Goal: Check status: Check status

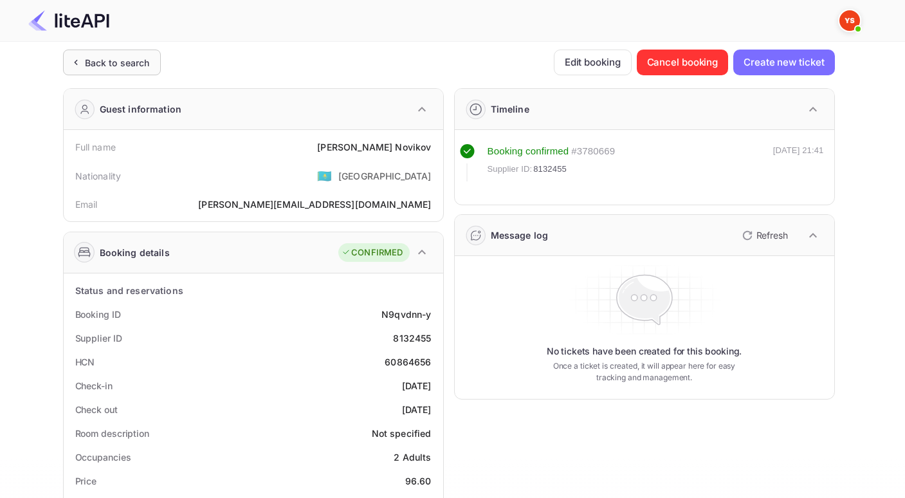
click at [99, 66] on div "Back to search" at bounding box center [117, 63] width 65 height 14
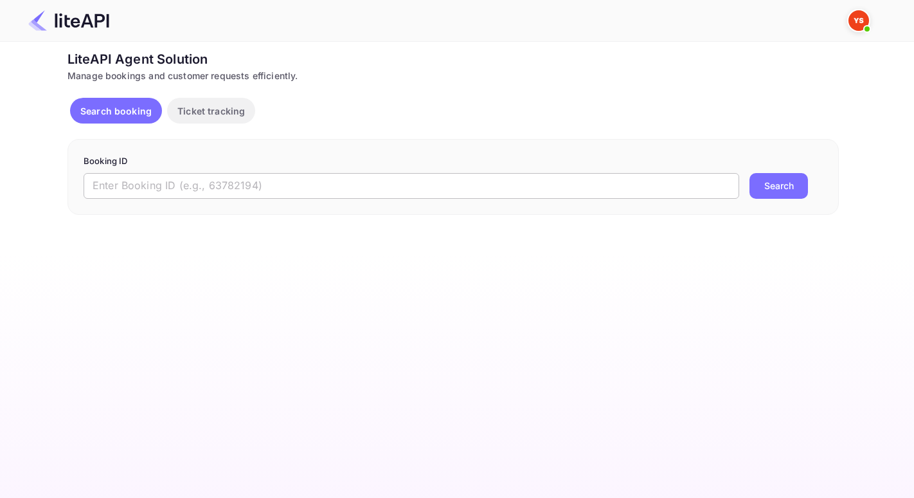
click at [208, 175] on input "text" at bounding box center [412, 186] width 656 height 26
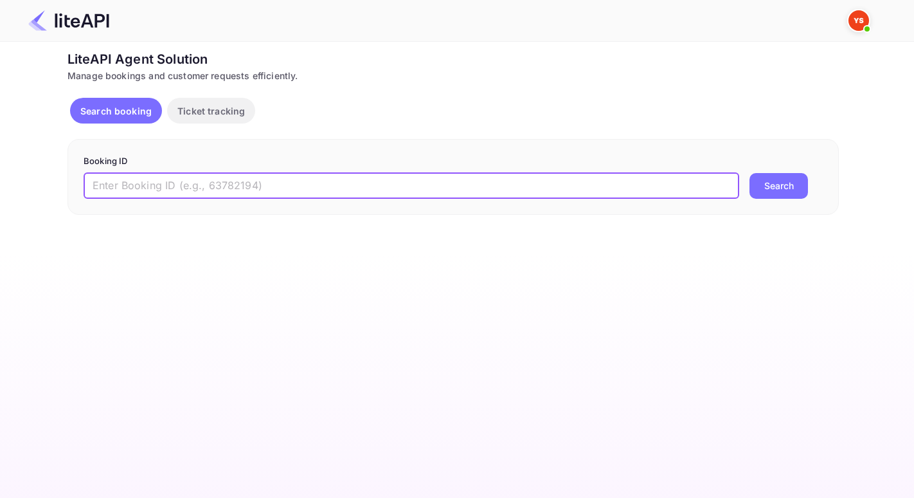
paste input "YA-4727-0638-1934"
click at [750, 173] on button "Search" at bounding box center [779, 186] width 59 height 26
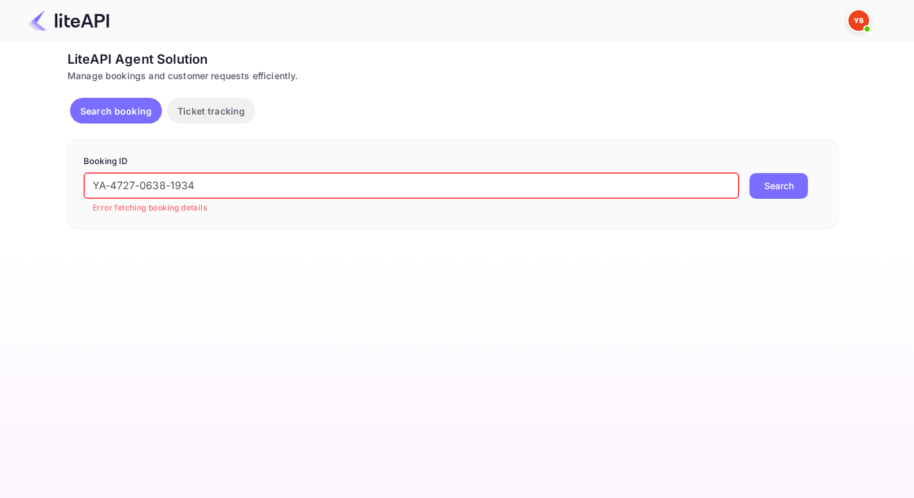
drag, startPoint x: 235, startPoint y: 182, endPoint x: 50, endPoint y: 163, distance: 186.8
click at [50, 163] on div "Ticket Affiliate URL [URL][DOMAIN_NAME] Business partner name Nuitee Travel Cus…" at bounding box center [453, 140] width 876 height 180
paste input "8165803"
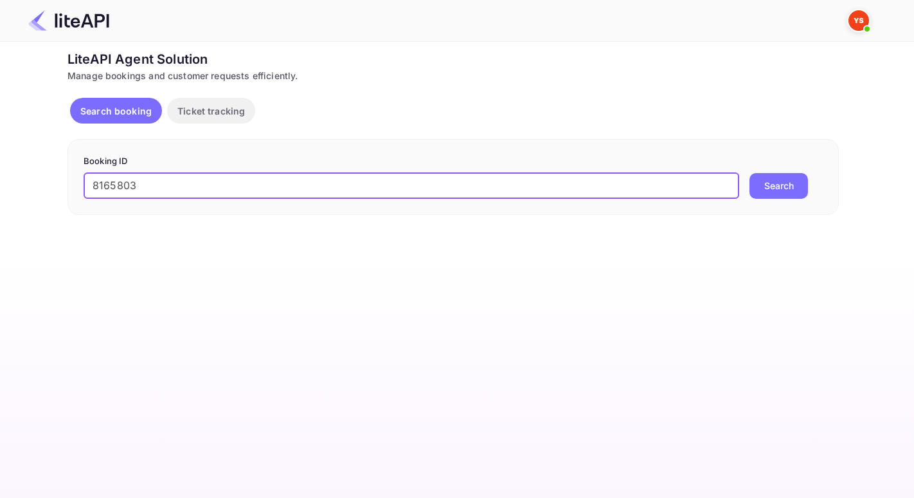
click at [750, 173] on button "Search" at bounding box center [779, 186] width 59 height 26
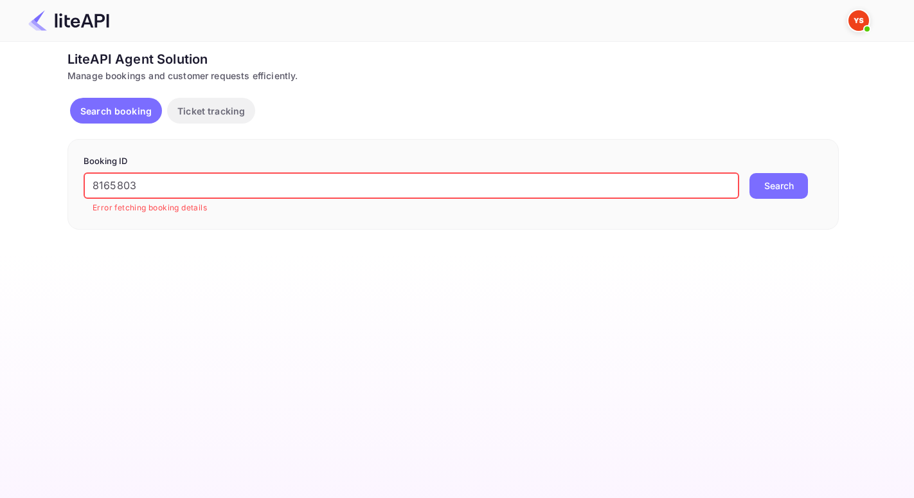
click at [93, 188] on input "8165803" at bounding box center [412, 186] width 656 height 26
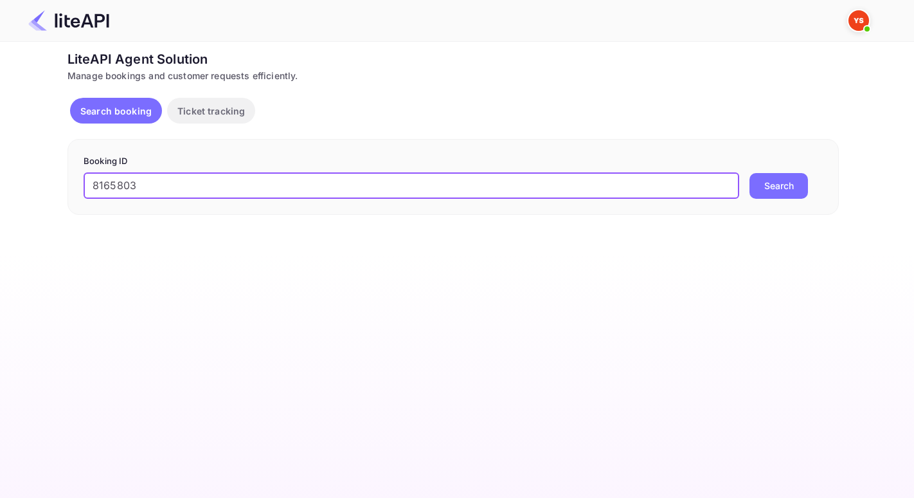
type input "8165803"
click at [750, 173] on button "Search" at bounding box center [779, 186] width 59 height 26
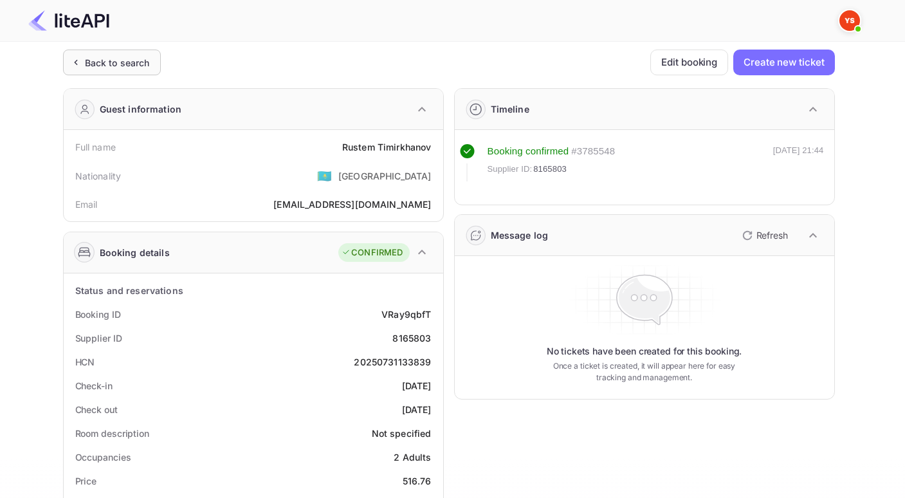
click at [100, 58] on div "Back to search" at bounding box center [117, 63] width 65 height 14
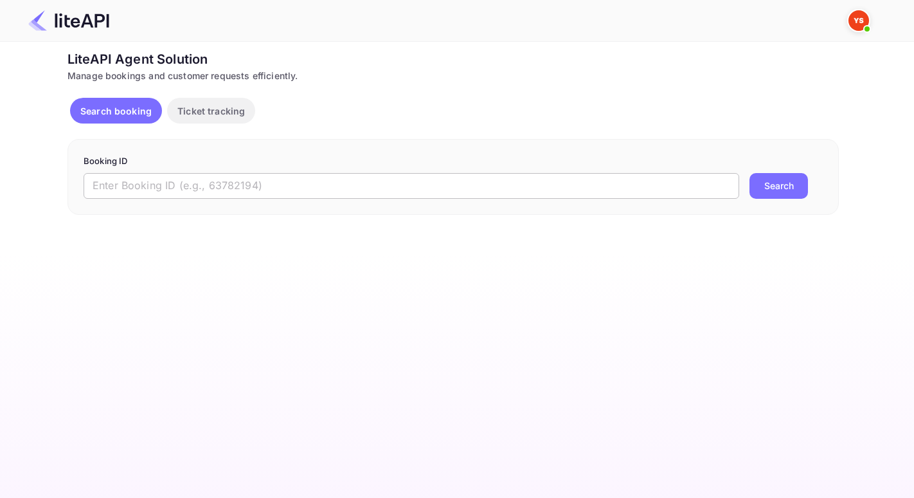
click at [165, 178] on input "text" at bounding box center [412, 186] width 656 height 26
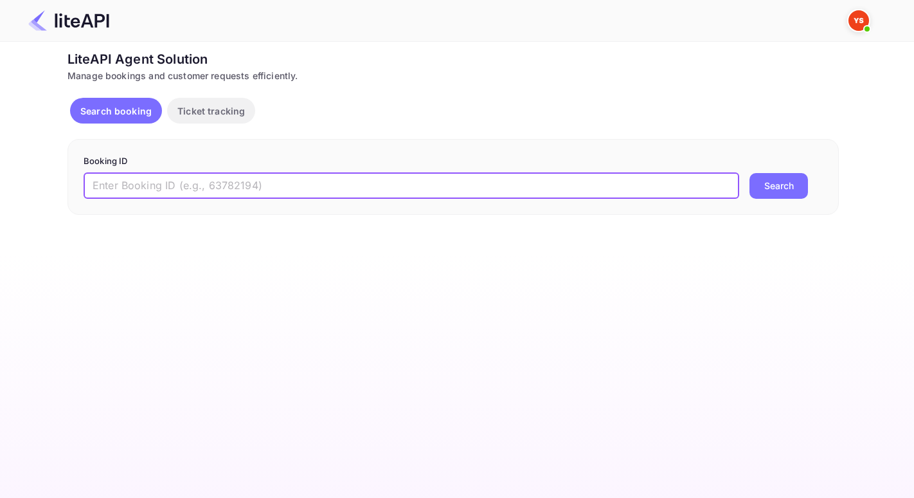
paste input "7804117"
type input "7804117"
click at [750, 173] on button "Search" at bounding box center [779, 186] width 59 height 26
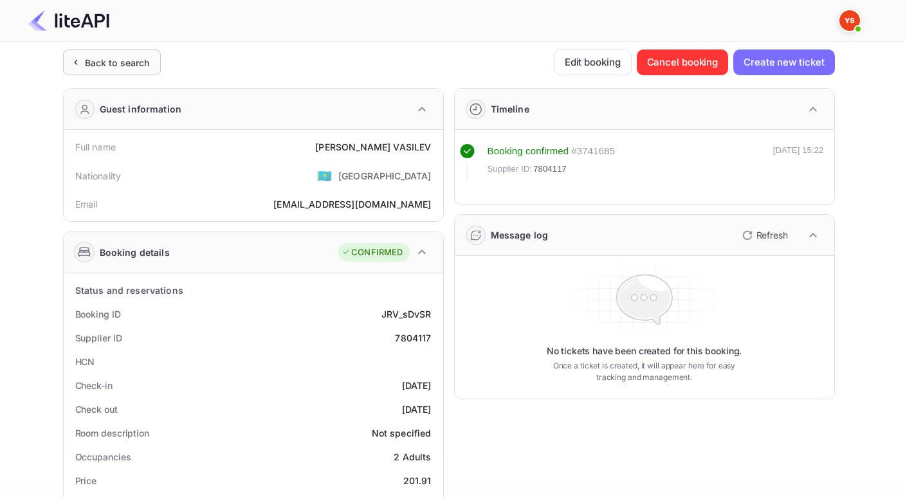
click at [116, 59] on div "Back to search" at bounding box center [117, 63] width 65 height 14
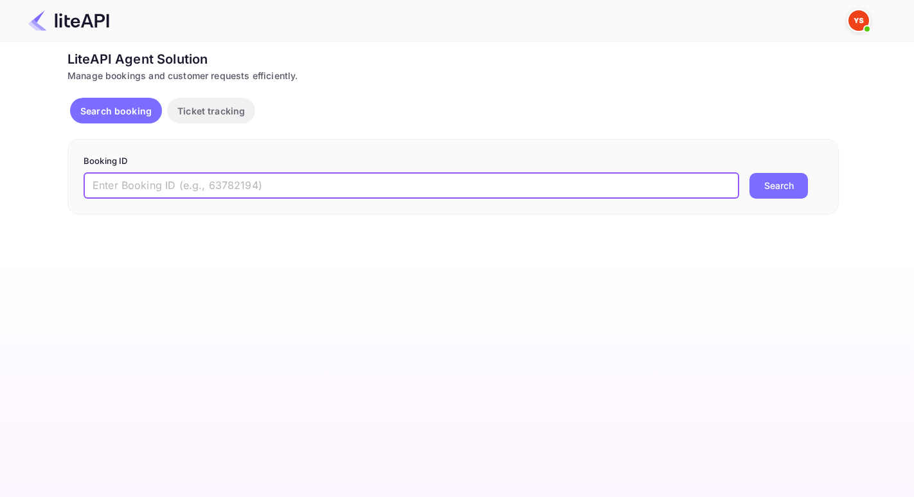
click at [249, 186] on input "text" at bounding box center [412, 186] width 656 height 26
paste input "8985191"
type input "8985191"
click at [750, 173] on button "Search" at bounding box center [779, 186] width 59 height 26
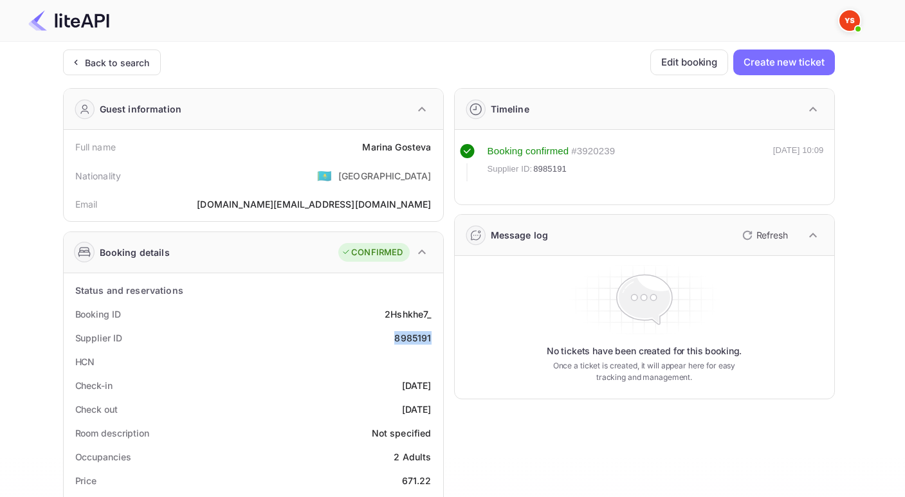
drag, startPoint x: 395, startPoint y: 340, endPoint x: 430, endPoint y: 341, distance: 34.7
click at [430, 341] on div "8985191" at bounding box center [412, 338] width 37 height 14
copy div "8985191"
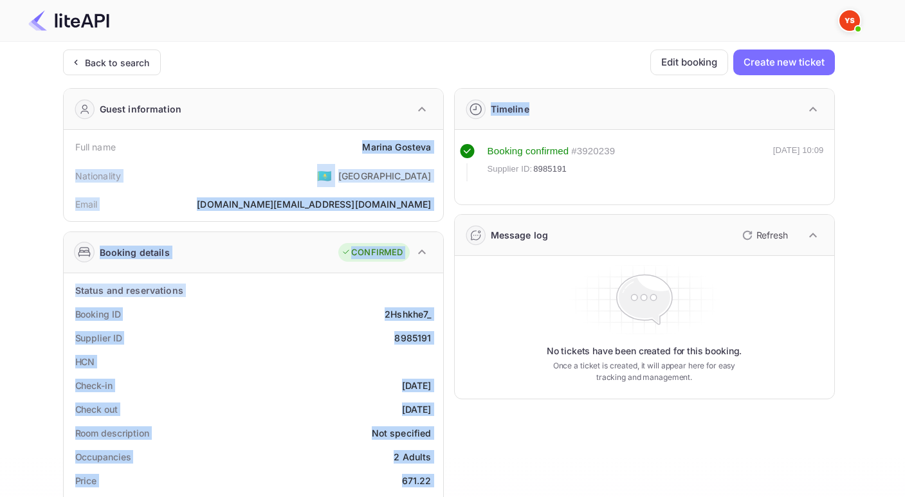
drag, startPoint x: 366, startPoint y: 149, endPoint x: 454, endPoint y: 145, distance: 88.2
click at [454, 145] on div "Guest information Full name [PERSON_NAME] Nationality 🇰🇿 [DEMOGRAPHIC_DATA] Ema…" at bounding box center [444, 499] width 782 height 842
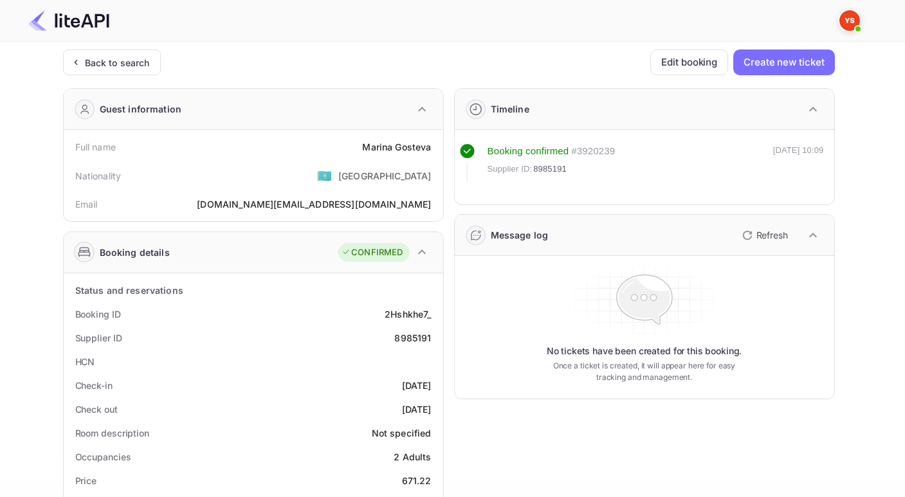
click at [357, 156] on div "Full name [PERSON_NAME]" at bounding box center [253, 147] width 369 height 24
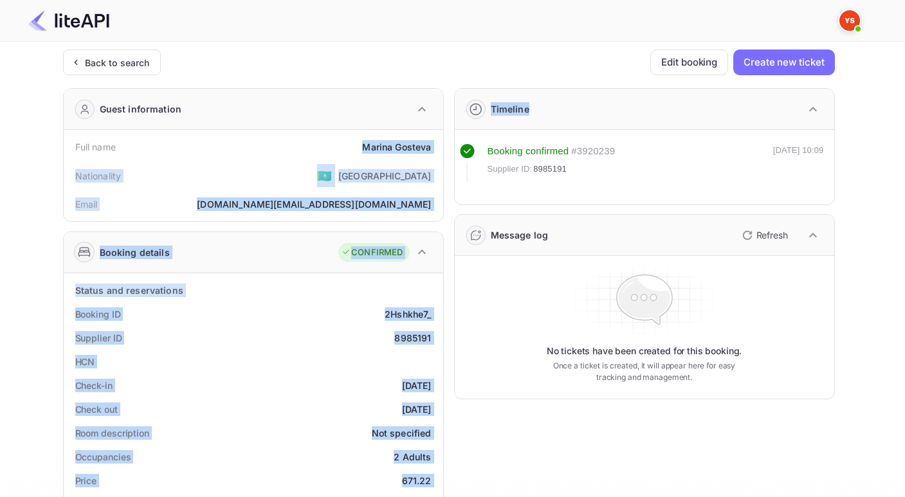
drag, startPoint x: 359, startPoint y: 149, endPoint x: 444, endPoint y: 141, distance: 85.3
click at [444, 141] on div "Guest information Full name [PERSON_NAME] Nationality 🇰🇿 [DEMOGRAPHIC_DATA] Ema…" at bounding box center [444, 499] width 782 height 842
drag, startPoint x: 444, startPoint y: 141, endPoint x: 434, endPoint y: 143, distance: 10.6
click at [434, 143] on div "Guest information Full name [PERSON_NAME] Nationality 🇰🇿 [DEMOGRAPHIC_DATA] Ema…" at bounding box center [444, 499] width 782 height 842
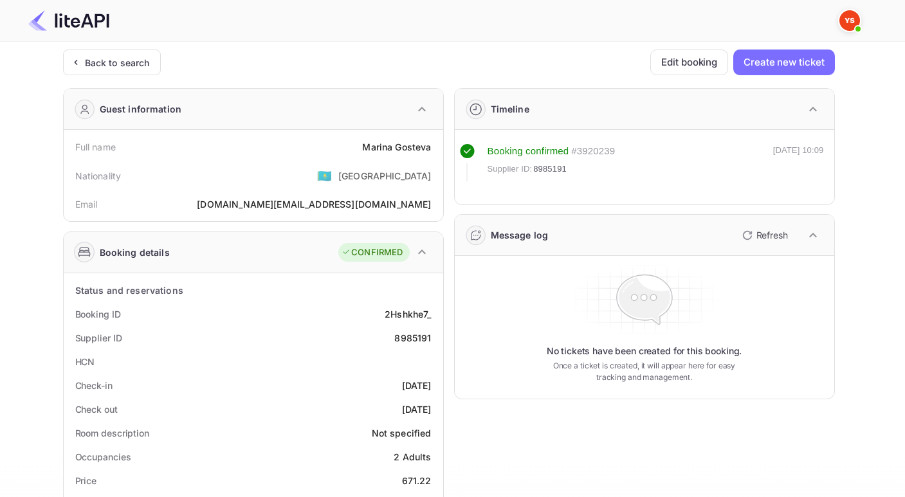
click at [441, 163] on div "Full name [PERSON_NAME] Nationality 🇰🇿 [DEMOGRAPHIC_DATA] Email [DOMAIN_NAME][E…" at bounding box center [253, 175] width 379 height 91
drag, startPoint x: 435, startPoint y: 152, endPoint x: 362, endPoint y: 150, distance: 72.7
click at [364, 150] on div "Full name [PERSON_NAME]" at bounding box center [253, 147] width 369 height 24
copy div "[PERSON_NAME]"
drag, startPoint x: 900, startPoint y: 190, endPoint x: 895, endPoint y: 266, distance: 76.0
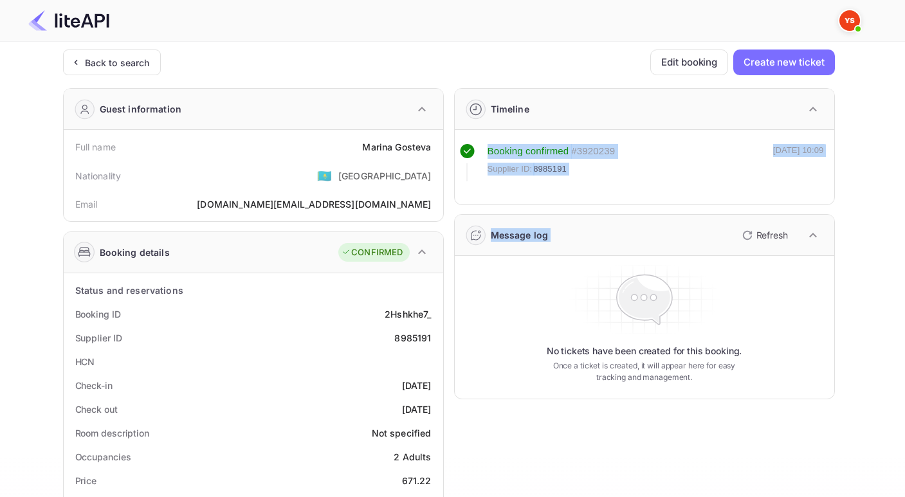
click at [895, 266] on main "Unsaved Changes Ticket Affiliate URL [URL][DOMAIN_NAME] Business partner name N…" at bounding box center [452, 489] width 905 height 894
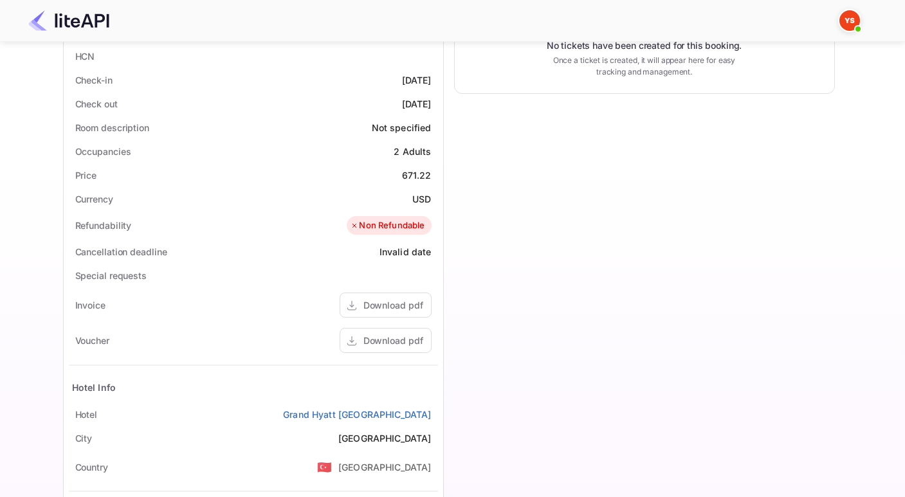
scroll to position [304, 0]
drag, startPoint x: 397, startPoint y: 177, endPoint x: 442, endPoint y: 176, distance: 45.0
click at [442, 176] on div "Status and reservations Booking ID 2Hshkhe7_ Supplier ID 8985191 HCN Check-in […" at bounding box center [253, 287] width 379 height 637
copy div "671.22"
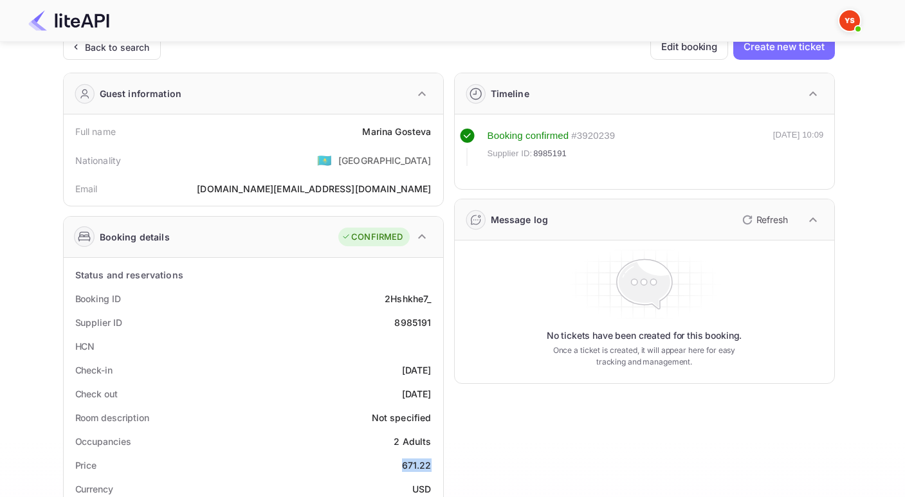
scroll to position [6, 0]
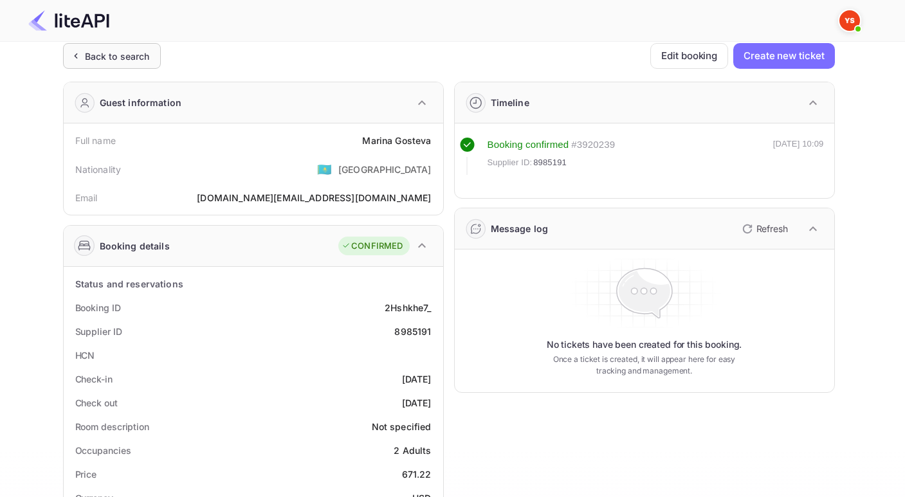
click at [119, 43] on div "Back to search" at bounding box center [112, 56] width 98 height 26
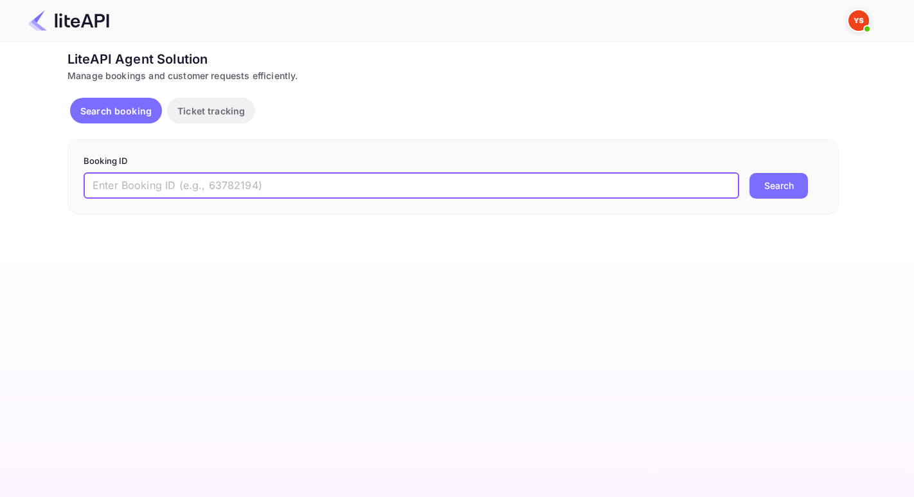
click at [141, 192] on input "text" at bounding box center [412, 186] width 656 height 26
paste input "8791557"
click at [796, 188] on button "Search" at bounding box center [779, 186] width 59 height 26
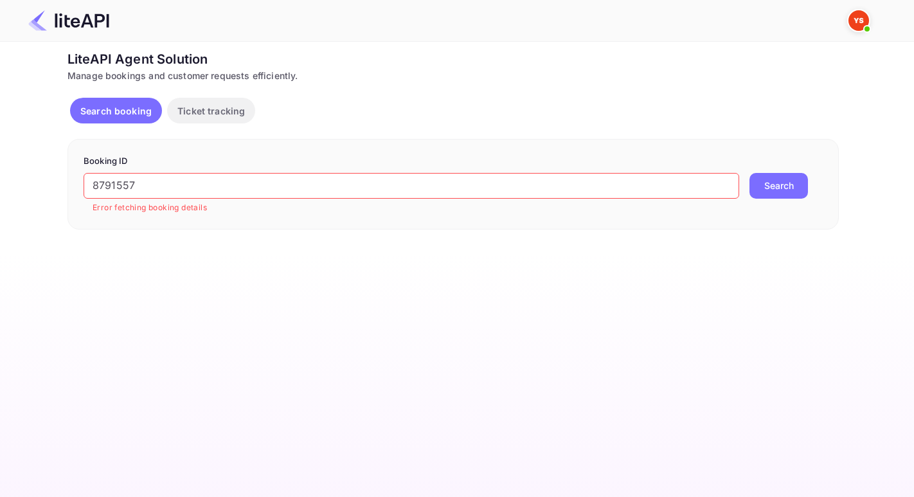
click at [98, 181] on input "8791557" at bounding box center [412, 186] width 656 height 26
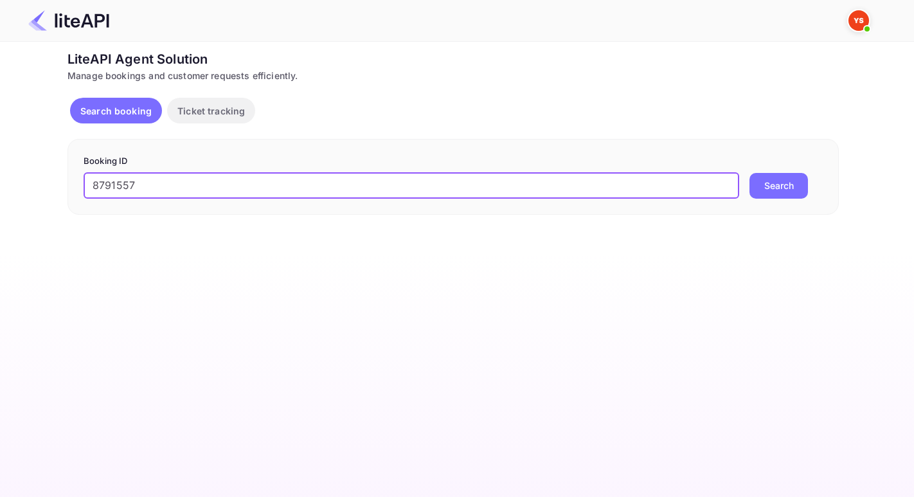
type input "8791557"
click at [750, 173] on button "Search" at bounding box center [779, 186] width 59 height 26
